Goal: Task Accomplishment & Management: Use online tool/utility

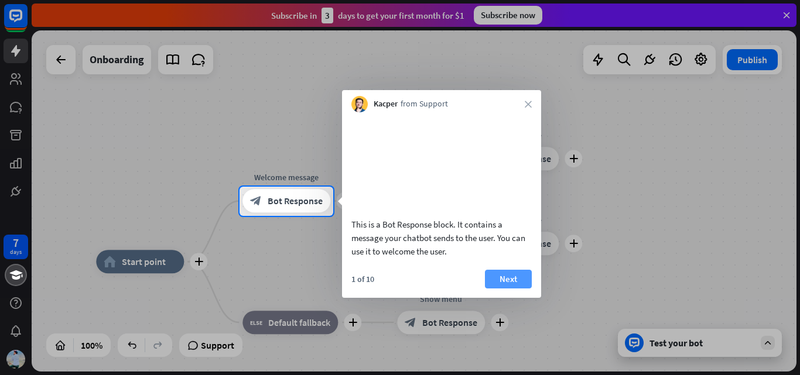
click at [494, 289] on button "Next" at bounding box center [508, 279] width 47 height 19
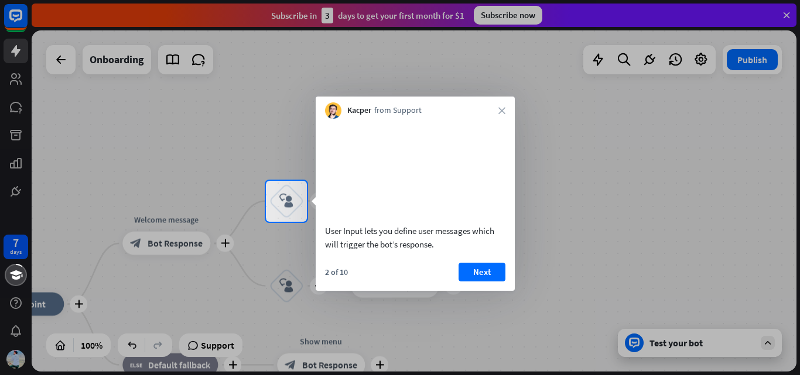
click at [494, 282] on button "Next" at bounding box center [481, 272] width 47 height 19
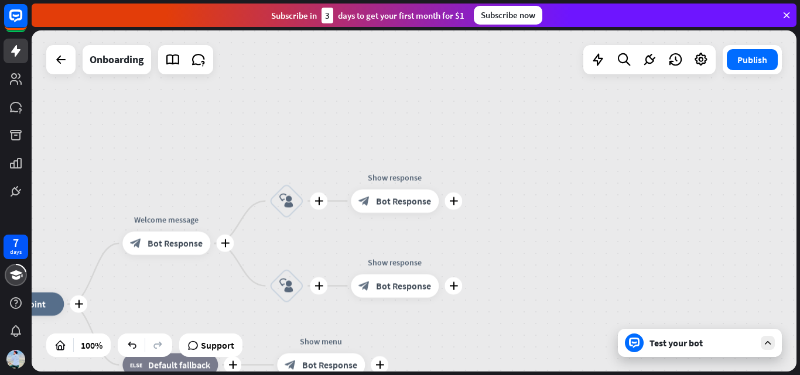
click at [494, 290] on body "7 days close Product Help First steps Get started with ChatBot Help Center Foll…" at bounding box center [400, 187] width 800 height 375
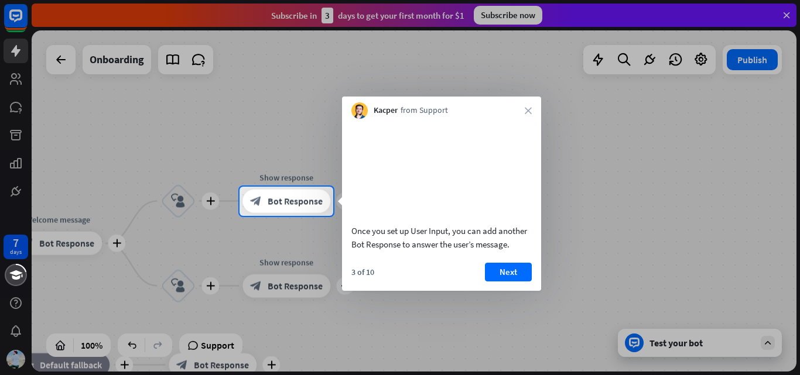
click at [494, 282] on button "Next" at bounding box center [508, 272] width 47 height 19
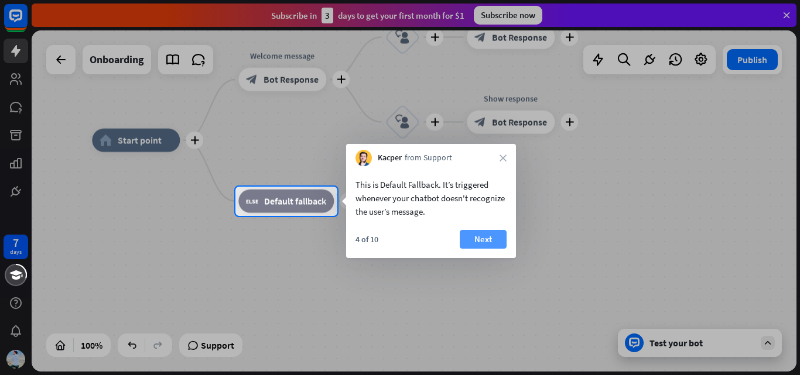
click at [499, 244] on button "Next" at bounding box center [483, 239] width 47 height 19
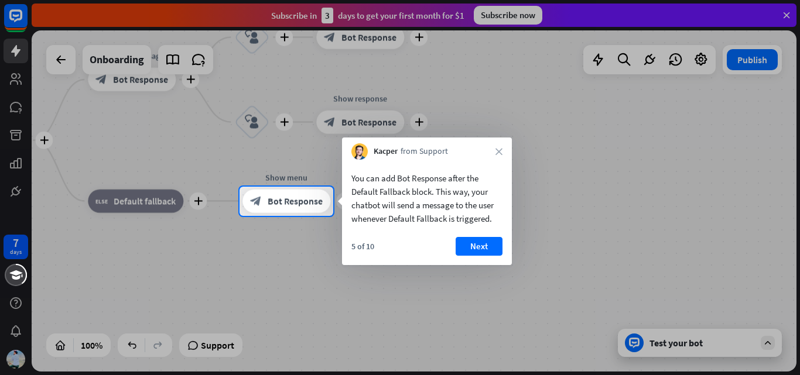
click at [499, 244] on button "Next" at bounding box center [479, 246] width 47 height 19
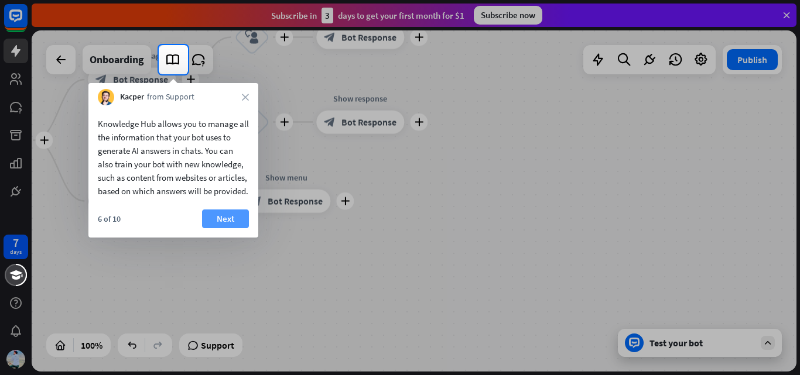
click at [233, 228] on button "Next" at bounding box center [225, 219] width 47 height 19
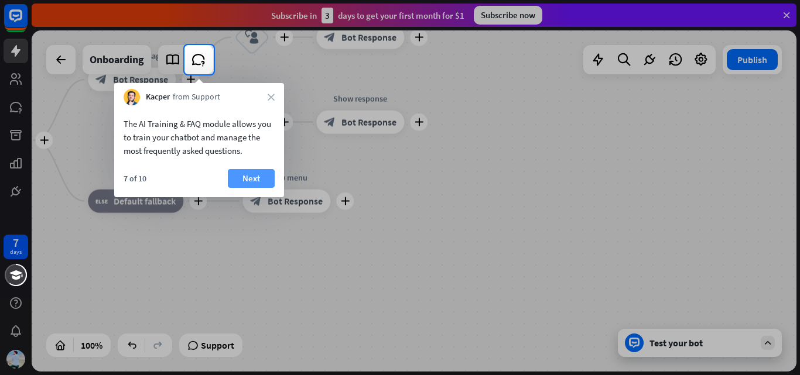
click at [256, 176] on button "Next" at bounding box center [251, 178] width 47 height 19
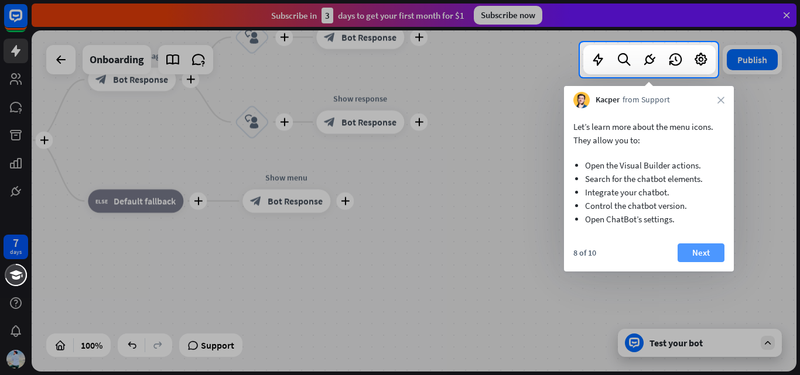
click at [700, 258] on button "Next" at bounding box center [700, 253] width 47 height 19
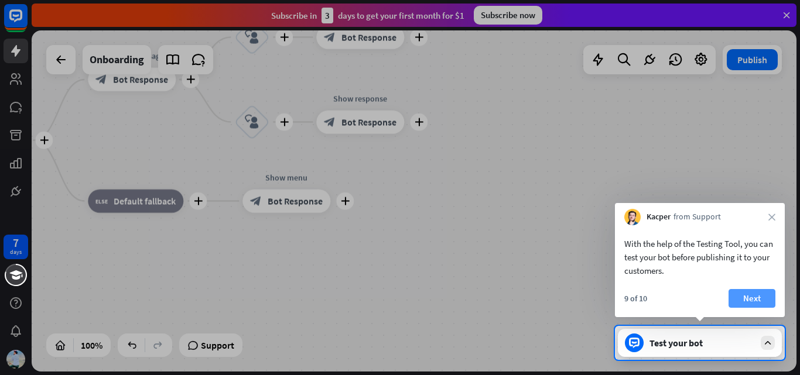
click at [738, 302] on button "Next" at bounding box center [751, 298] width 47 height 19
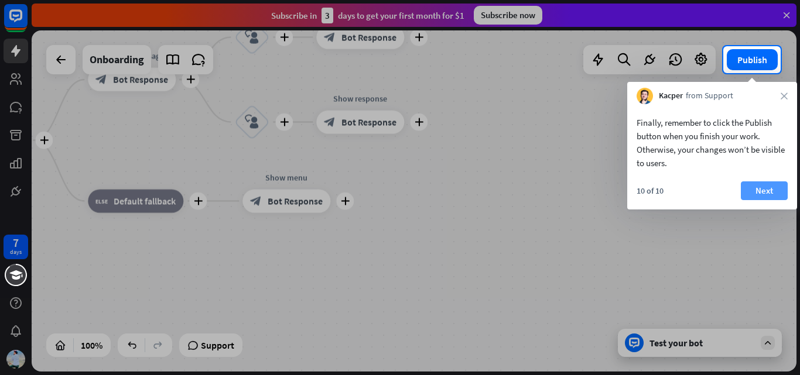
click at [767, 192] on button "Next" at bounding box center [764, 191] width 47 height 19
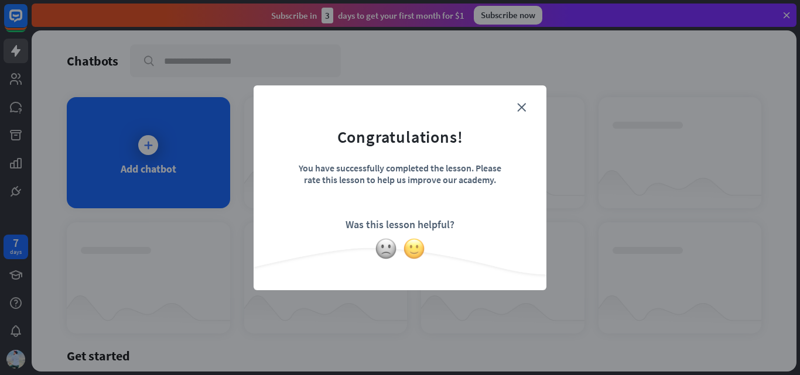
click at [416, 247] on img at bounding box center [414, 249] width 22 height 22
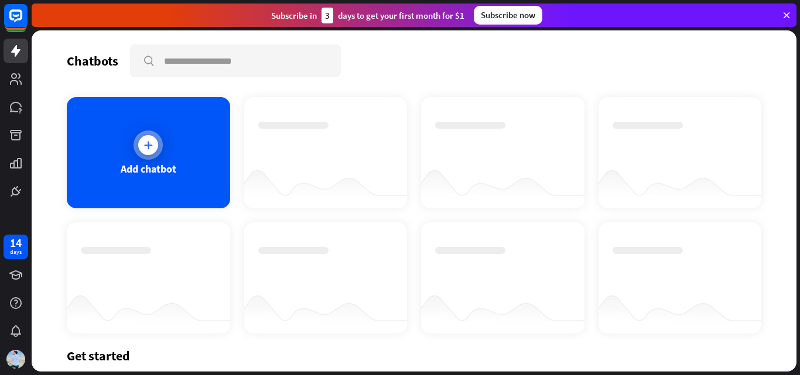
click at [208, 159] on div "Add chatbot" at bounding box center [148, 152] width 163 height 111
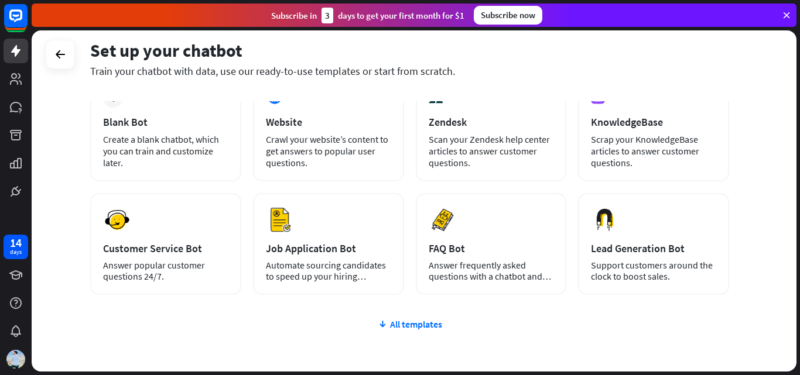
scroll to position [70, 0]
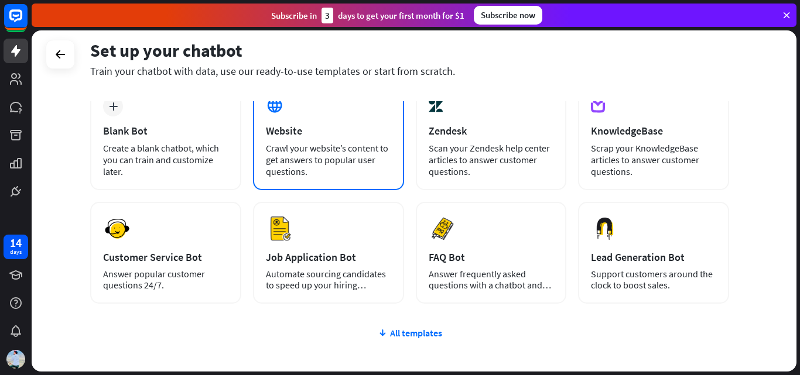
click at [354, 170] on div "Crawl your website’s content to get answers to popular user questions." at bounding box center [328, 159] width 125 height 35
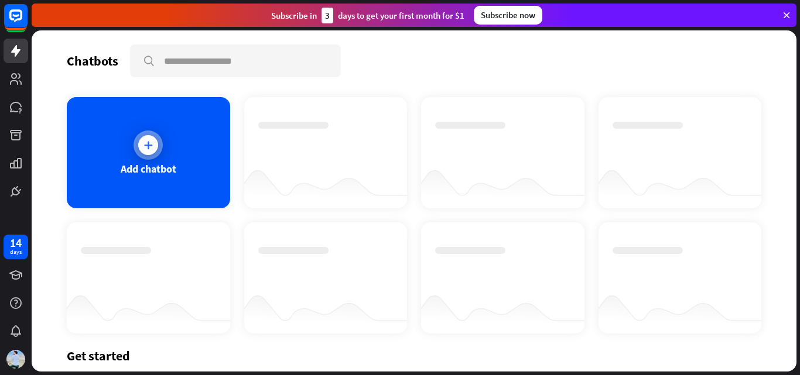
click at [174, 114] on div "Add chatbot" at bounding box center [148, 152] width 163 height 111
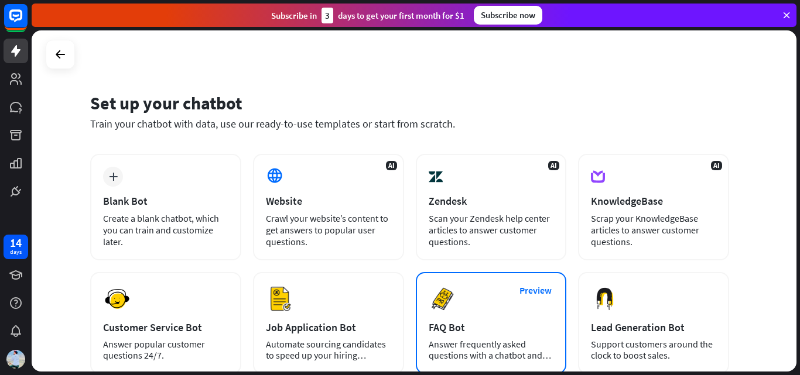
click at [491, 327] on div "FAQ Bot" at bounding box center [491, 327] width 125 height 13
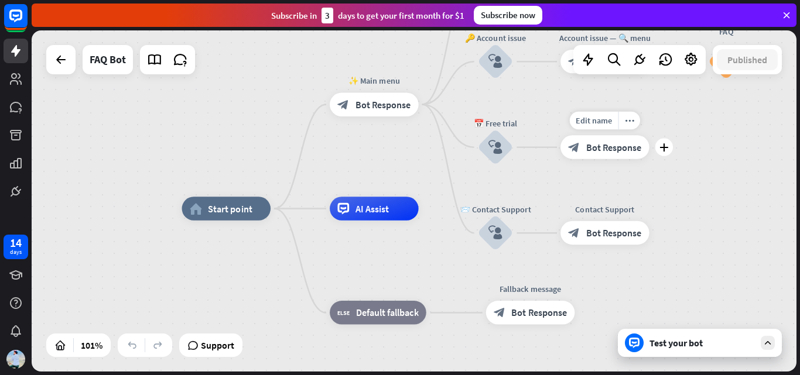
click at [611, 159] on div "Edit name more_horiz plus block_bot_response Bot Response" at bounding box center [604, 146] width 89 height 23
click at [495, 147] on icon "block_user_input" at bounding box center [495, 148] width 14 height 14
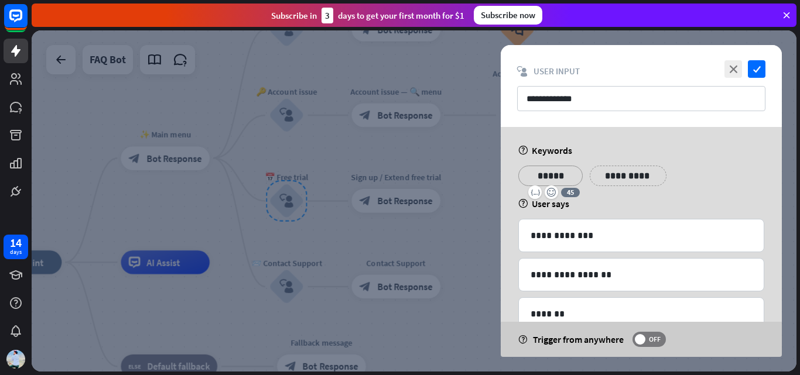
click at [568, 175] on p "*****" at bounding box center [550, 176] width 47 height 15
click at [757, 80] on div "**********" at bounding box center [641, 86] width 281 height 82
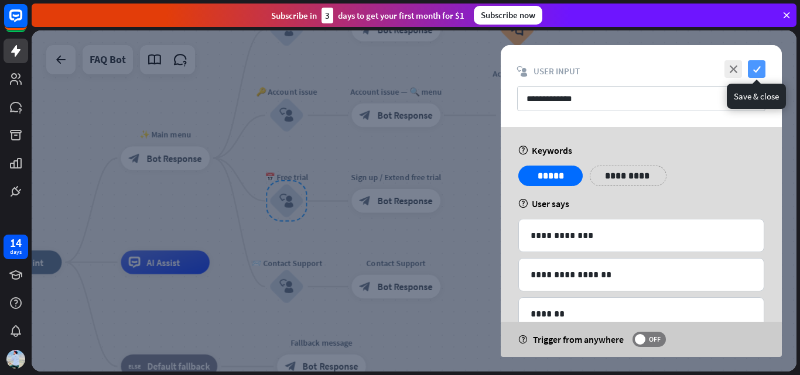
click at [758, 76] on icon "check" at bounding box center [757, 69] width 18 height 18
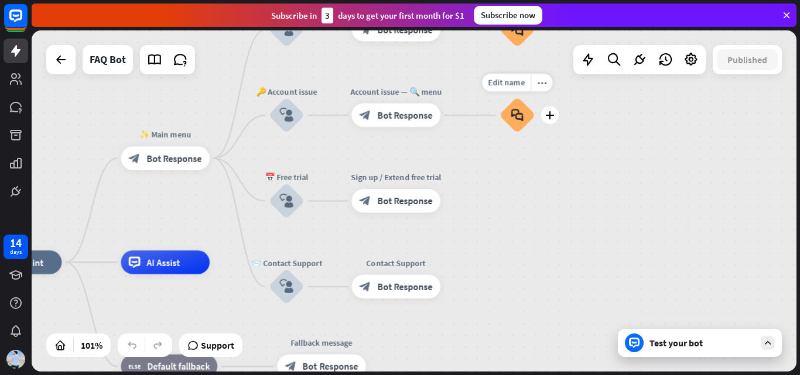
click at [516, 112] on icon "block_faq" at bounding box center [517, 115] width 12 height 13
